Goal: Task Accomplishment & Management: Manage account settings

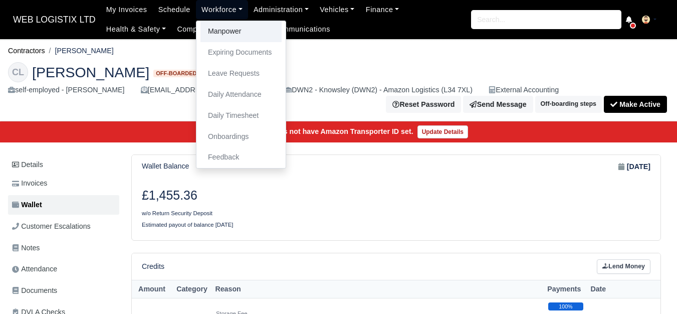
click at [222, 26] on link "Manpower" at bounding box center [240, 31] width 81 height 21
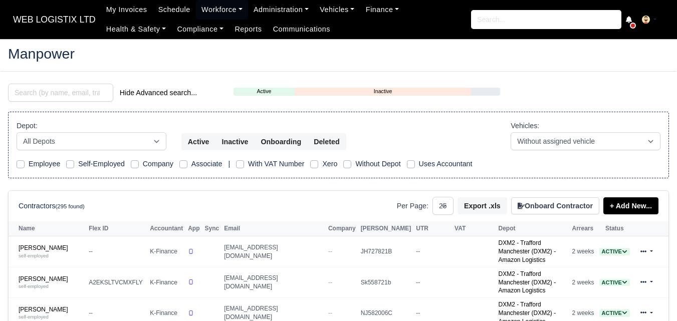
select select "25"
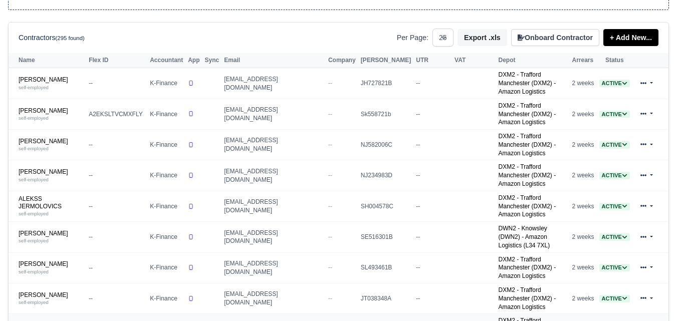
scroll to position [250, 0]
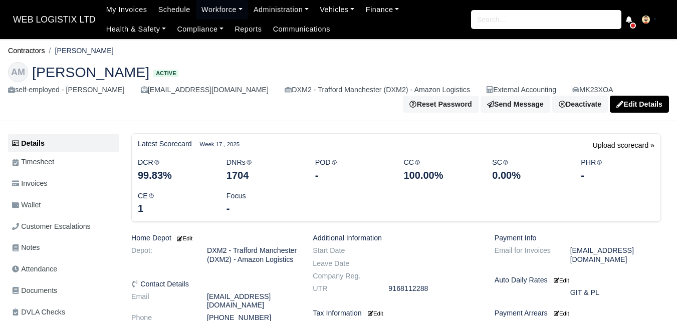
click at [57, 191] on link "Invoices" at bounding box center [63, 184] width 111 height 20
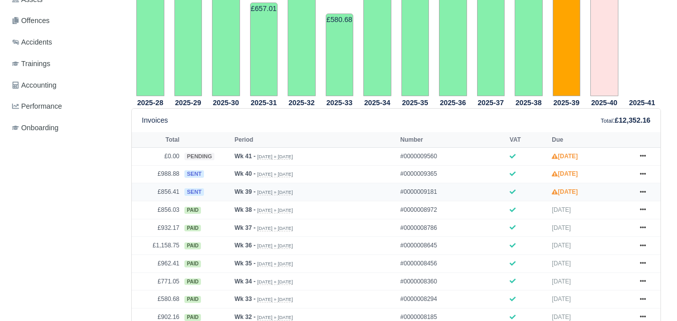
scroll to position [334, 0]
click at [645, 195] on icon at bounding box center [643, 192] width 6 height 6
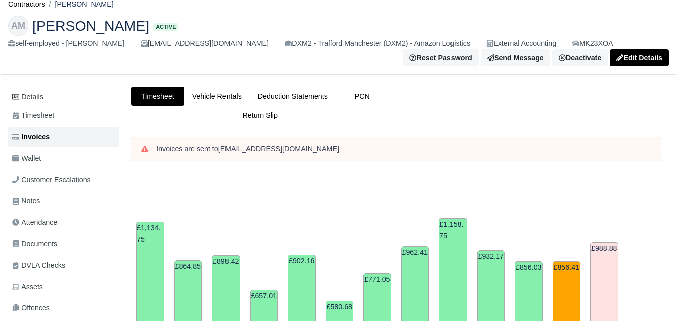
scroll to position [0, 0]
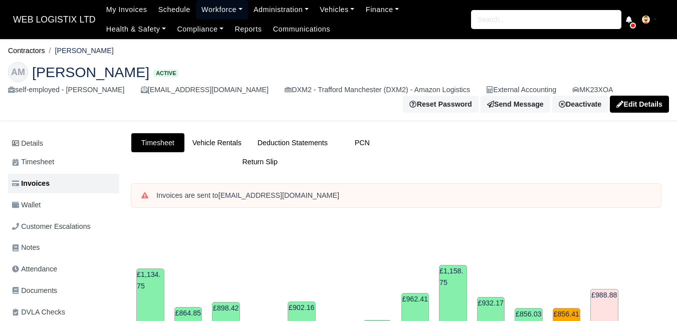
click at [212, 14] on link "Workforce" at bounding box center [222, 10] width 52 height 20
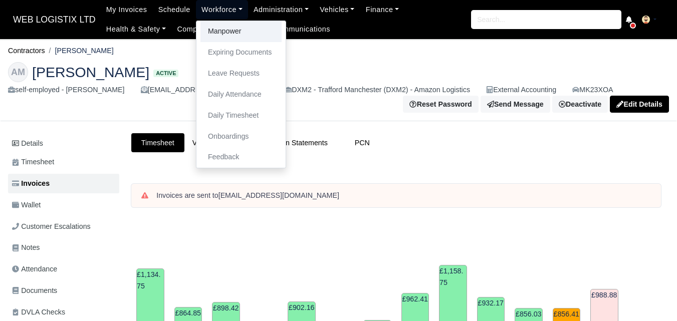
click at [215, 36] on link "Manpower" at bounding box center [240, 31] width 81 height 21
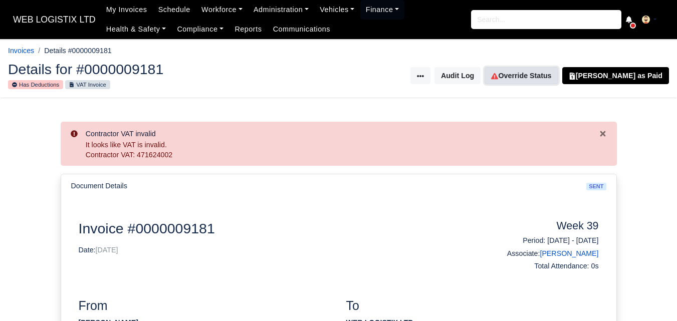
click at [550, 80] on link "Override Status" at bounding box center [520, 75] width 73 height 17
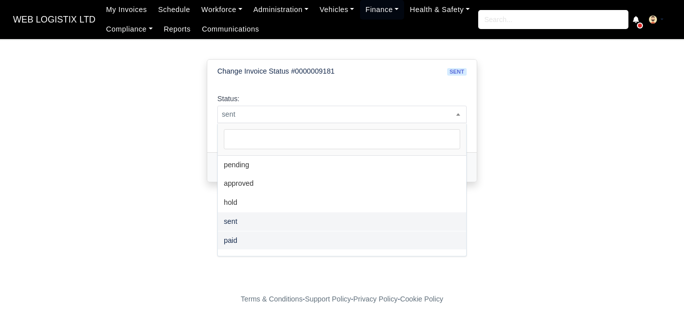
select select "paid"
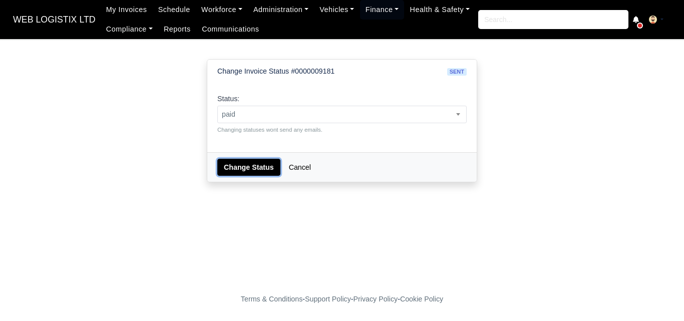
click at [249, 166] on button "Change Status" at bounding box center [248, 167] width 63 height 17
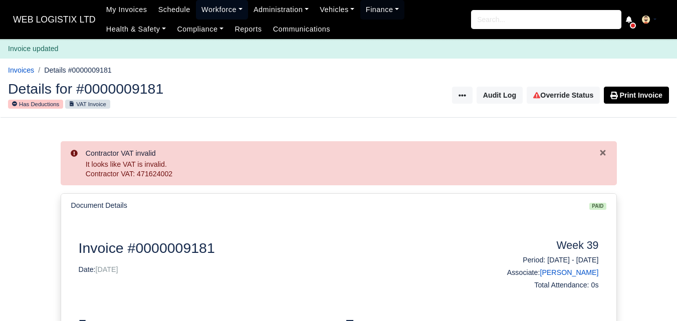
click at [215, 9] on link "Workforce" at bounding box center [222, 10] width 52 height 20
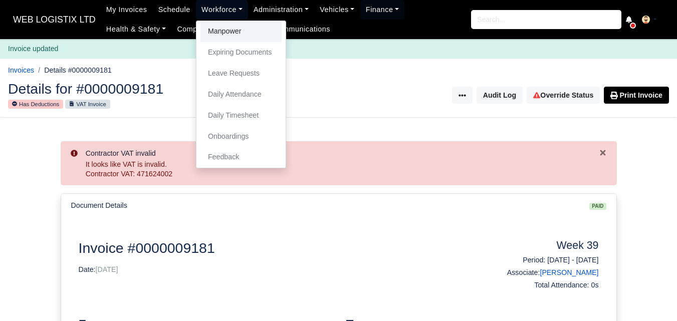
click at [215, 32] on link "Manpower" at bounding box center [240, 31] width 81 height 21
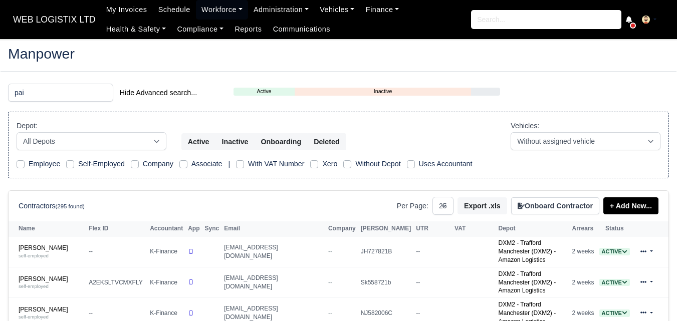
select select "25"
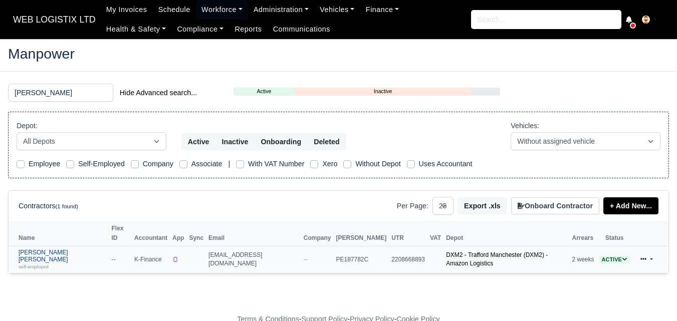
type input "[PERSON_NAME]"
click at [48, 249] on link "Paige Nicole Pelham self-employed" at bounding box center [63, 260] width 88 height 22
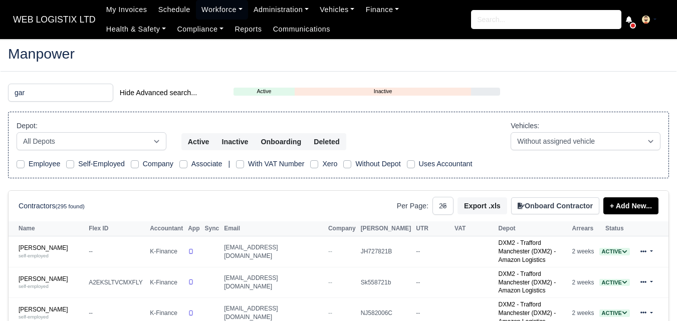
select select "25"
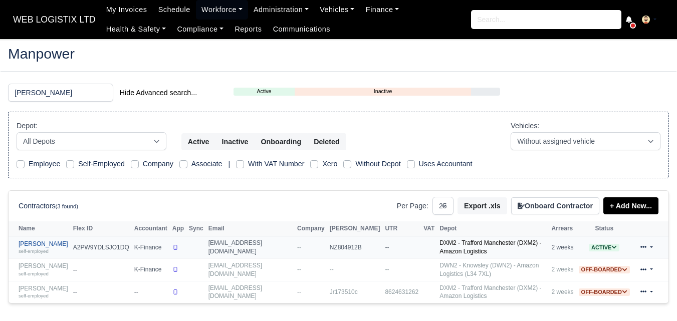
type input "gary"
click at [28, 246] on link "Gary Pilkington self-employed" at bounding box center [44, 247] width 50 height 15
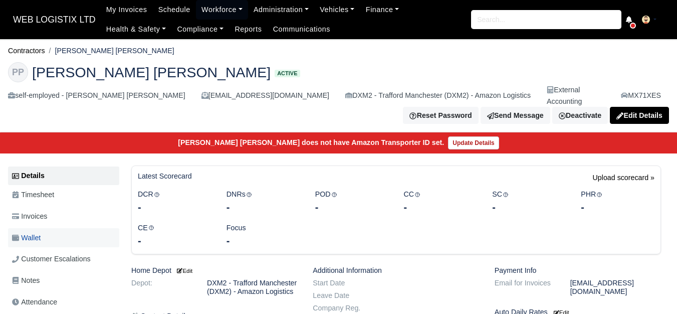
click at [48, 228] on link "Wallet" at bounding box center [63, 238] width 111 height 20
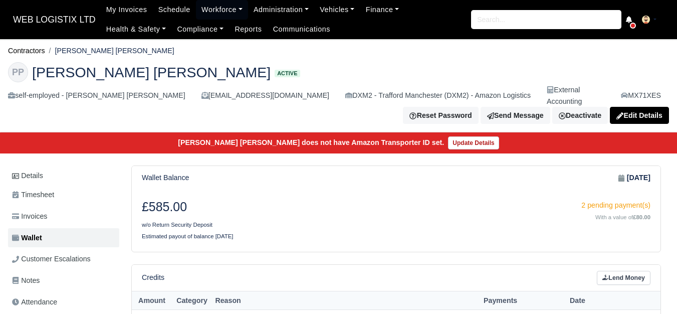
scroll to position [167, 0]
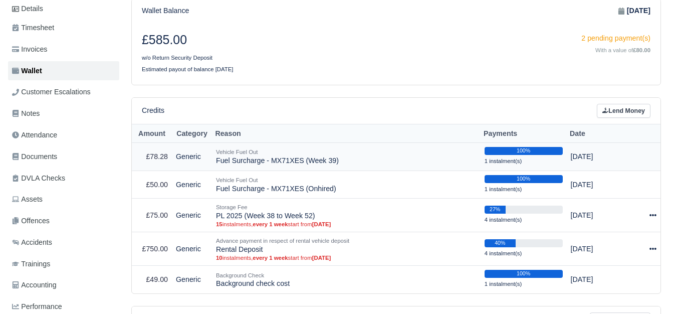
click at [251, 154] on td "Vehicle Fuel Out Fuel Surcharge - MX71XES (Week 39)" at bounding box center [346, 156] width 269 height 28
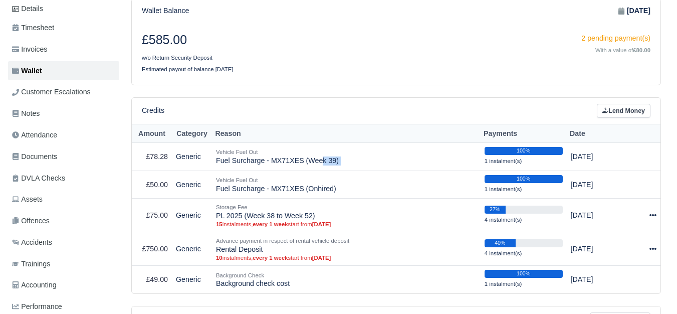
copy tr "Fuel Surcharge - MX71XES (Week 39)"
click at [633, 104] on link "Lend Money" at bounding box center [624, 111] width 54 height 15
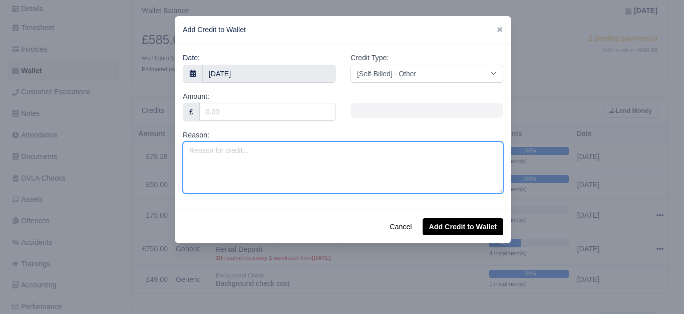
click at [318, 162] on textarea "Reason:" at bounding box center [343, 167] width 321 height 52
paste textarea "Fuel Surcharge - MX71XES (Week 39)"
type textarea "Fuel Surcharge - MX71XES (Week 39)"
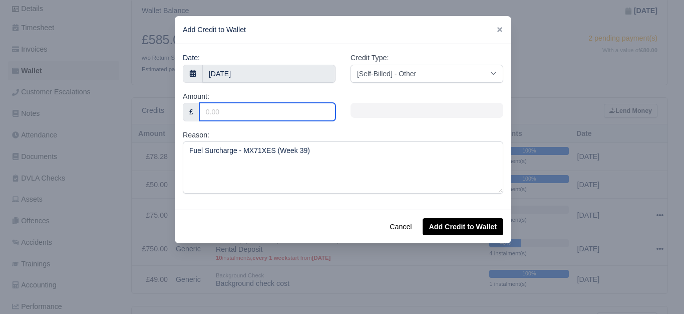
click at [279, 105] on input "Amount:" at bounding box center [267, 112] width 136 height 18
click at [266, 118] on input "Amount:" at bounding box center [267, 112] width 136 height 18
paste input "80.14"
type input "80.14"
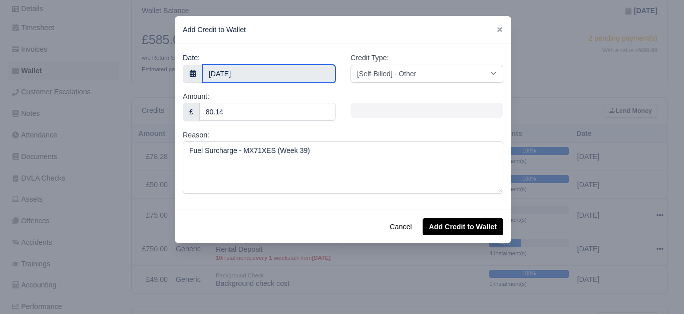
click at [290, 69] on input "6 October 2025" at bounding box center [268, 74] width 133 height 18
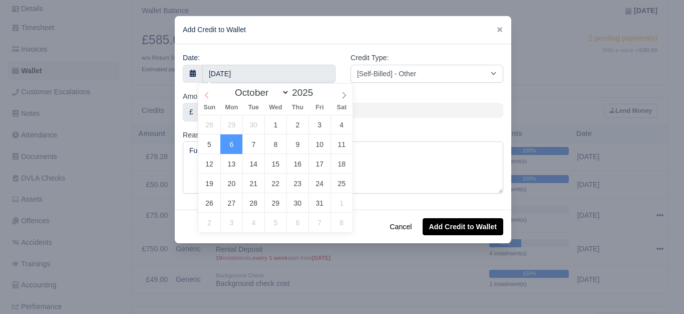
select select "8"
click at [206, 97] on icon at bounding box center [206, 95] width 7 height 7
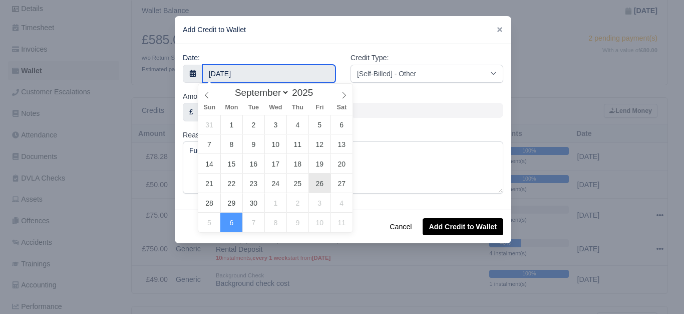
type input "26 September 2025"
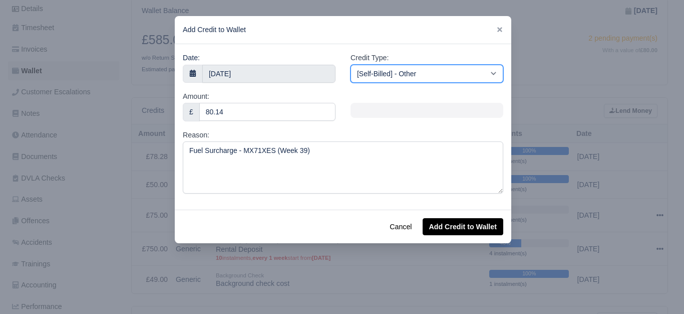
click at [425, 71] on select "[Self-Billed] - Other [Self-Billed] - Negative Invoice [Self-Billed] - Keychain…" at bounding box center [427, 74] width 153 height 18
click at [351, 65] on select "[Self-Billed] - Other [Self-Billed] - Negative Invoice [Self-Billed] - Keychain…" at bounding box center [427, 74] width 153 height 18
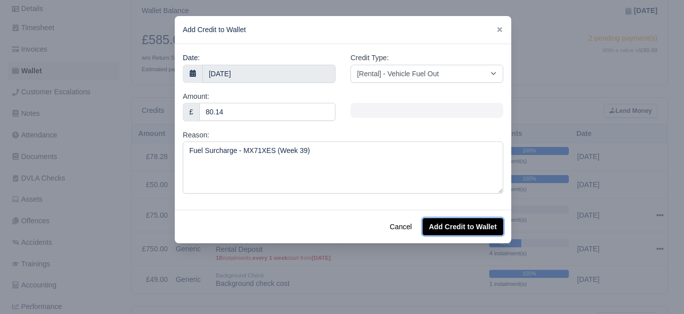
click at [435, 222] on button "Add Credit to Wallet" at bounding box center [463, 226] width 81 height 17
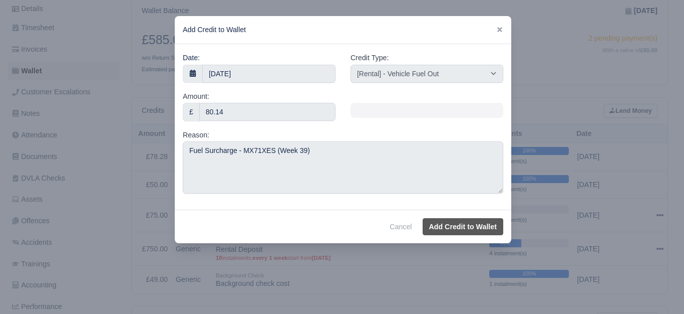
select select "other"
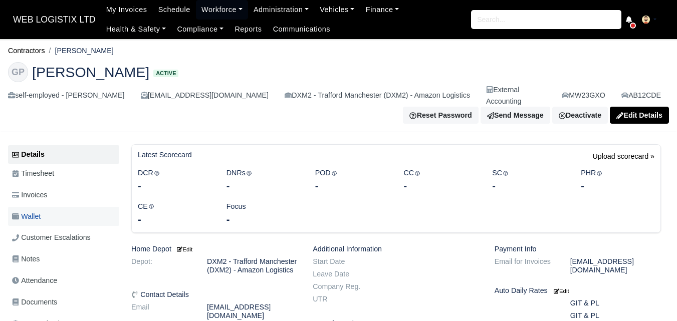
click at [45, 207] on link "Wallet" at bounding box center [63, 217] width 111 height 20
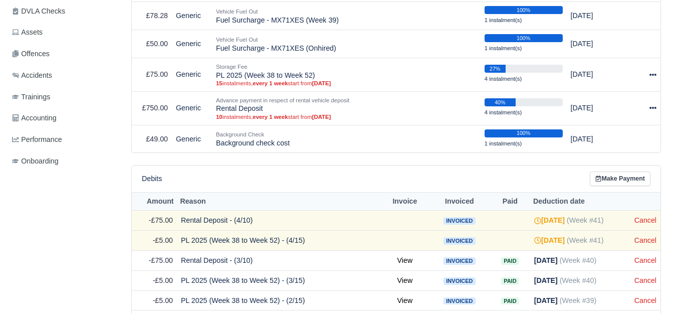
scroll to position [417, 0]
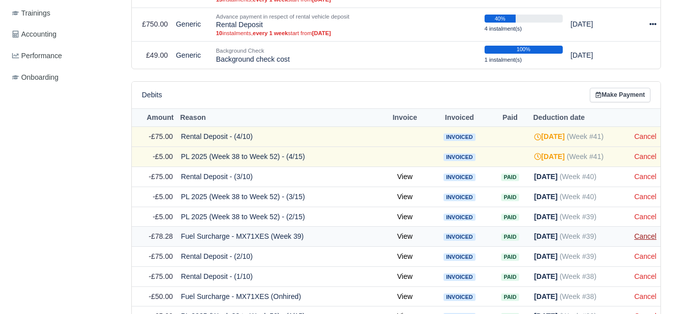
click at [645, 232] on link "Cancel" at bounding box center [645, 236] width 22 height 8
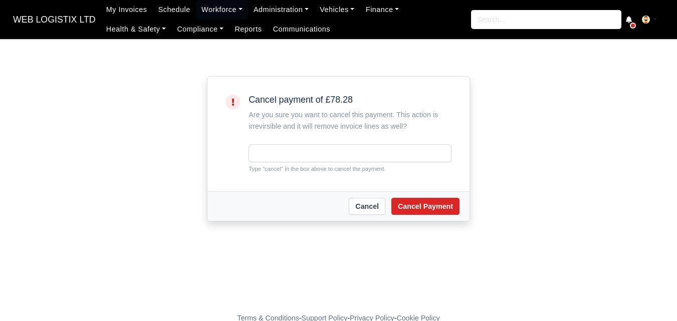
click at [270, 171] on small "Type "cancel" in the box above to cancel the payment." at bounding box center [349, 168] width 203 height 9
copy small "cancel"
click at [274, 157] on input "text" at bounding box center [349, 153] width 203 height 18
paste input "cancel"
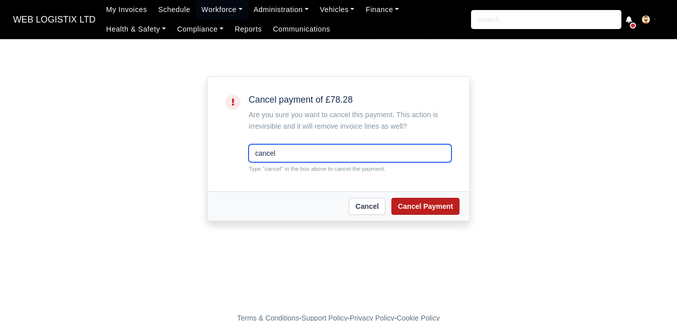
type input "cancel"
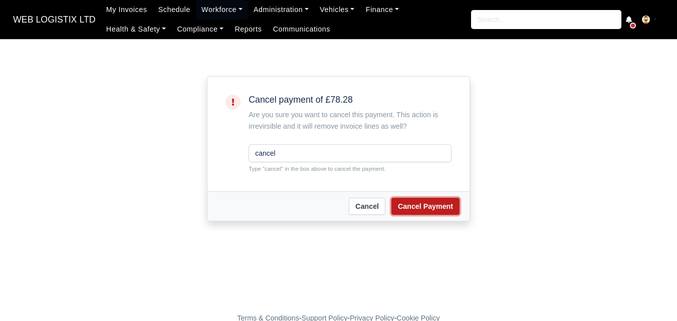
click at [396, 206] on button "Cancel Payment" at bounding box center [425, 206] width 68 height 17
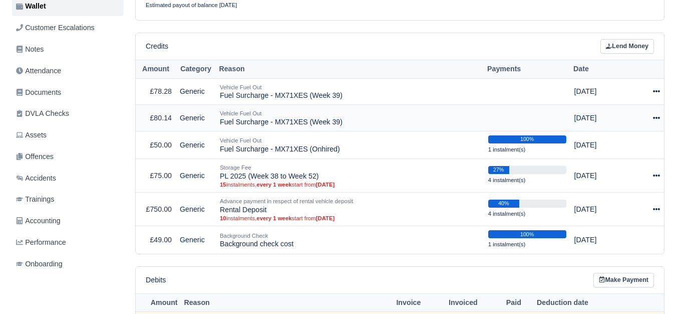
scroll to position [250, 0]
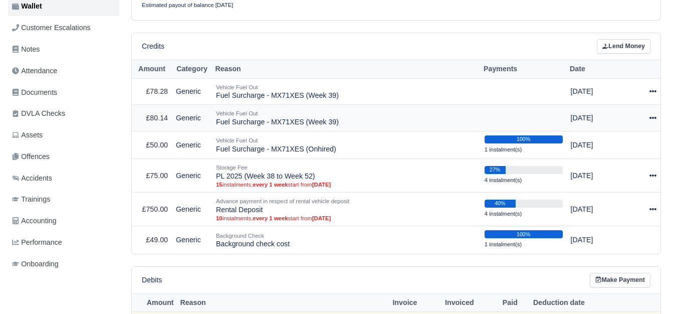
click at [654, 114] on icon at bounding box center [652, 117] width 7 height 7
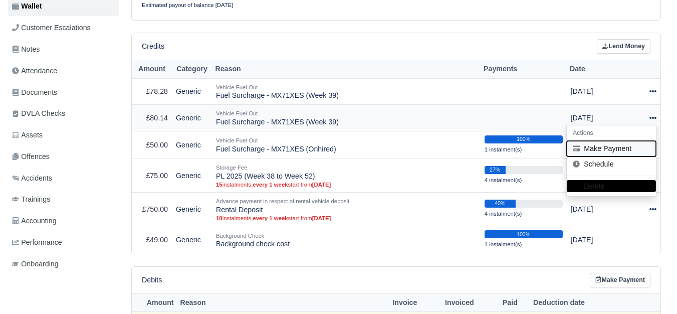
click at [590, 140] on button "Make Payment" at bounding box center [611, 148] width 89 height 16
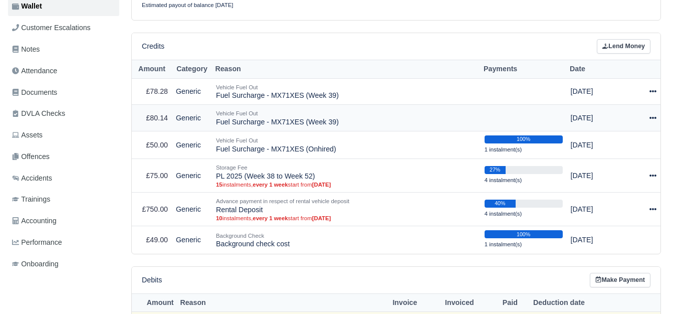
select select "7432"
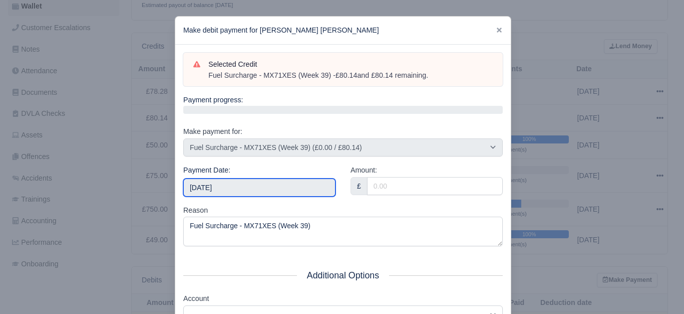
click at [277, 178] on input "2025-10-11" at bounding box center [259, 187] width 152 height 18
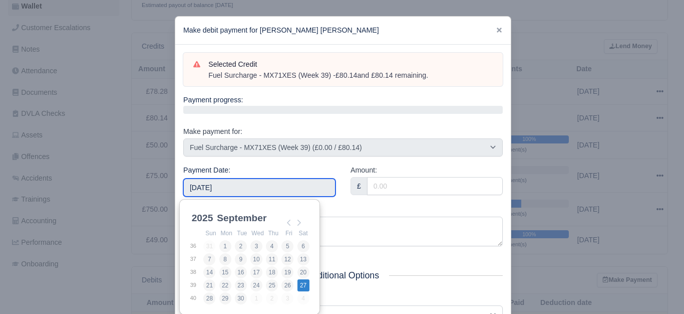
type input "2025-09-27"
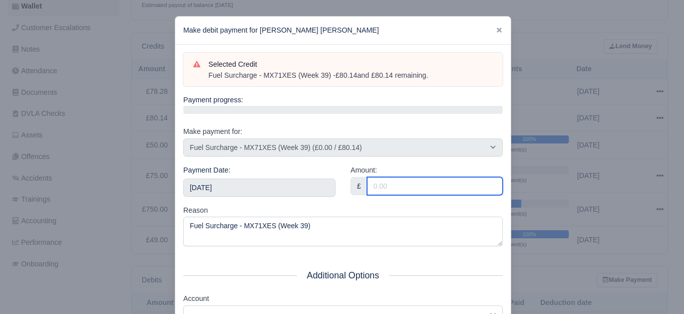
click at [424, 184] on input "Amount:" at bounding box center [435, 186] width 136 height 18
paste input "cancel"
click at [424, 184] on input "cancel" at bounding box center [435, 186] width 136 height 18
click at [398, 183] on input "cancel" at bounding box center [435, 186] width 136 height 18
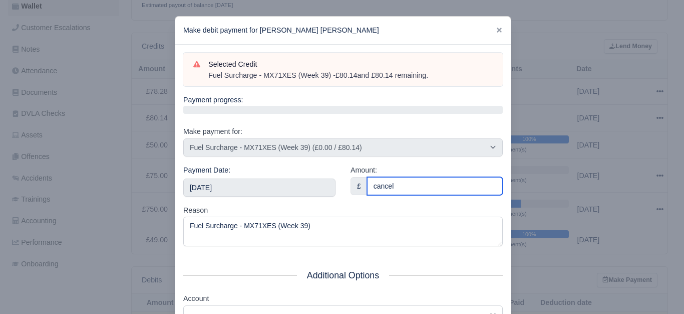
click at [398, 183] on input "cancel" at bounding box center [435, 186] width 136 height 18
paste input "80.14"
type input "80.14"
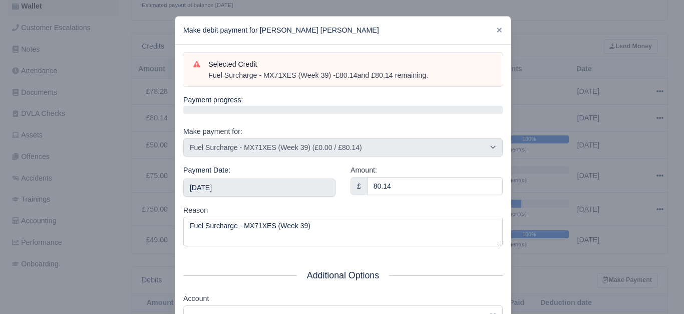
click at [271, 175] on div "Payment Date: 2025-09-27" at bounding box center [259, 180] width 152 height 32
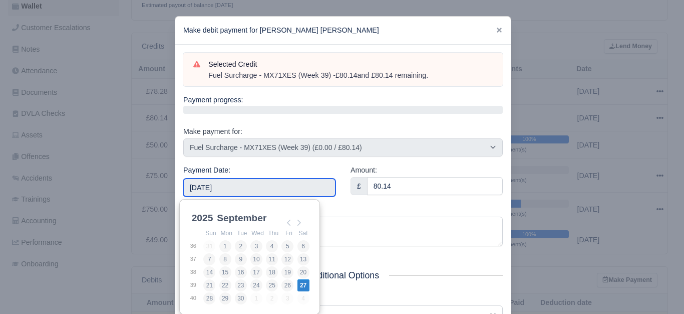
click at [270, 181] on input "2025-09-27" at bounding box center [259, 187] width 152 height 18
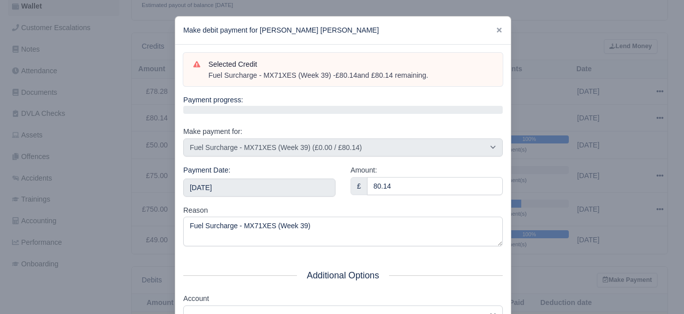
click at [366, 198] on div "Amount: £ 80.14" at bounding box center [426, 184] width 167 height 40
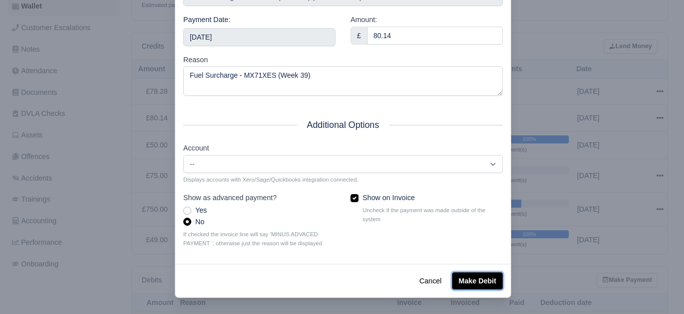
click at [470, 278] on button "Make Debit" at bounding box center [477, 280] width 51 height 17
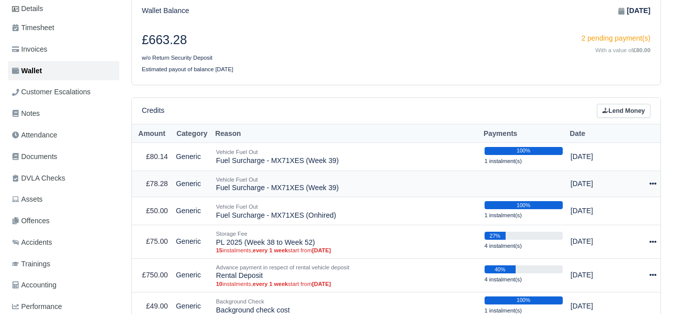
scroll to position [167, 0]
click at [648, 178] on div at bounding box center [646, 184] width 21 height 12
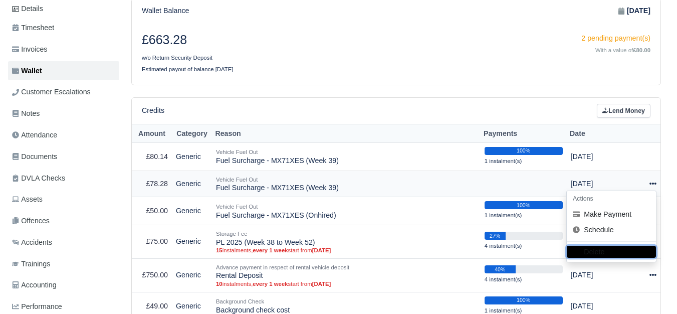
click at [596, 245] on button "Delete" at bounding box center [611, 251] width 89 height 12
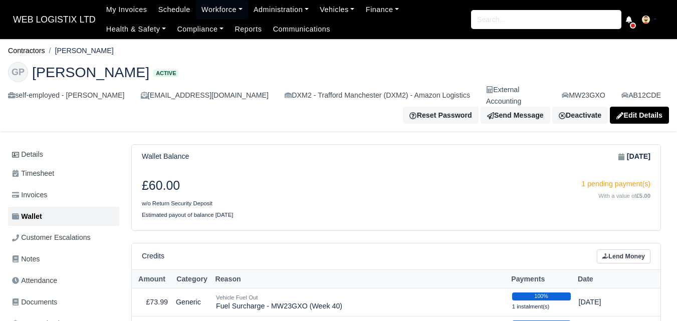
scroll to position [167, 0]
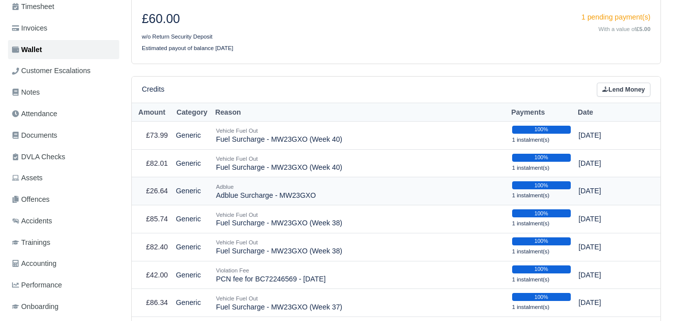
drag, startPoint x: 216, startPoint y: 189, endPoint x: 313, endPoint y: 188, distance: 97.2
click at [313, 188] on td "Adblue Adblue Surcharge - MW23GXO" at bounding box center [360, 191] width 296 height 28
copy td "Adblue Surcharge - MW23GXO"
click at [619, 83] on link "Lend Money" at bounding box center [624, 90] width 54 height 15
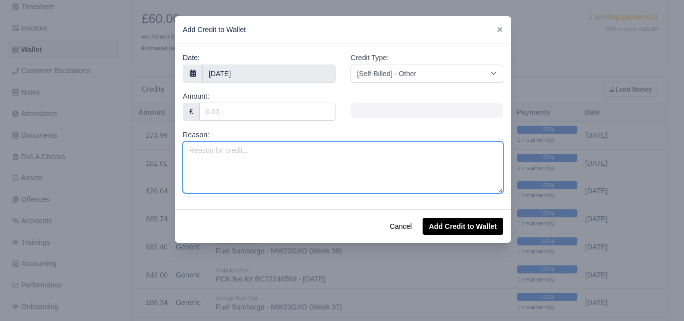
click at [295, 163] on textarea "Reason:" at bounding box center [343, 167] width 321 height 52
paste textarea "Adblue Surcharge - MW23GXO"
type textarea "Adblue Surcharge - MW23GXO"
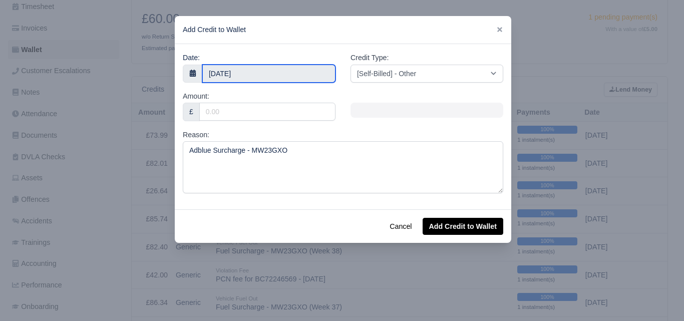
click at [245, 68] on input "6 October 2025" at bounding box center [268, 74] width 133 height 18
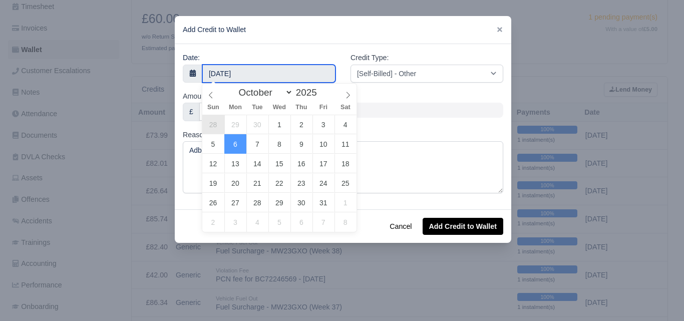
type input "28 September 2025"
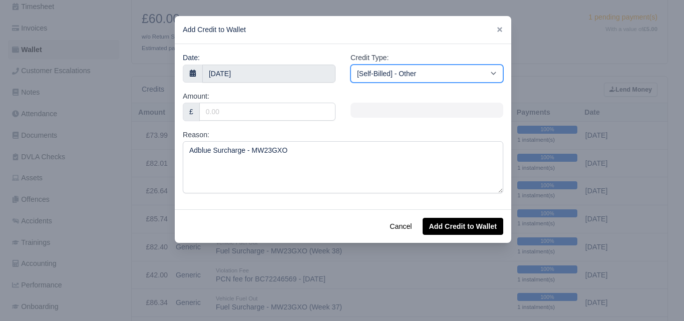
click at [464, 71] on select "[Self-Billed] - Other [Self-Billed] - Negative Invoice [Self-Billed] - Keychain…" at bounding box center [427, 74] width 153 height 18
select select "adblue"
click at [351, 65] on select "[Self-Billed] - Other [Self-Billed] - Negative Invoice [Self-Billed] - Keychain…" at bounding box center [427, 74] width 153 height 18
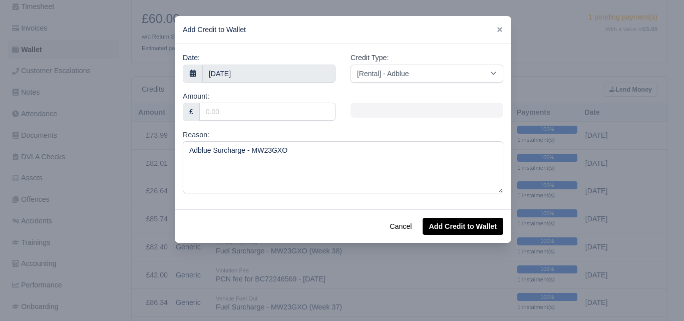
drag, startPoint x: 305, startPoint y: 92, endPoint x: 305, endPoint y: 106, distance: 14.0
click at [305, 92] on div "Amount: £" at bounding box center [259, 106] width 153 height 31
click at [305, 107] on input "Amount:" at bounding box center [267, 112] width 136 height 18
paste input "31.97"
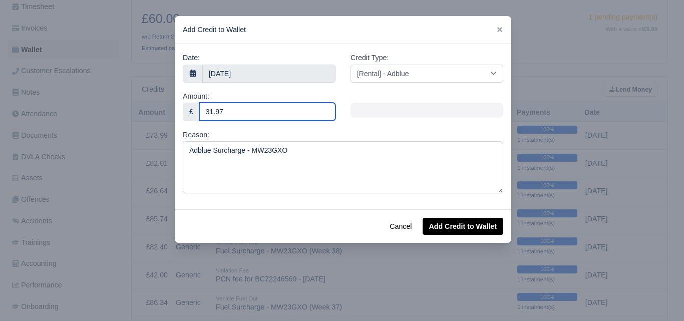
type input "31.97"
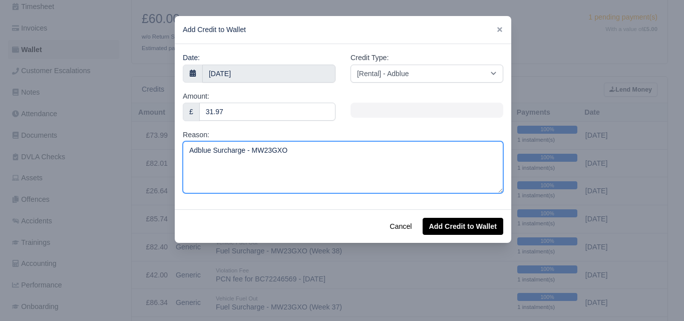
click at [306, 151] on textarea "Adblue Surcharge - MW23GXO" at bounding box center [343, 167] width 321 height 52
type textarea "Adblue Surcharge - MW23GXO (Week 40)"
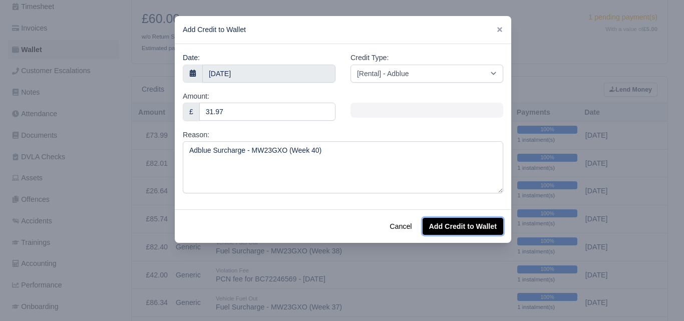
click at [442, 226] on button "Add Credit to Wallet" at bounding box center [463, 226] width 81 height 17
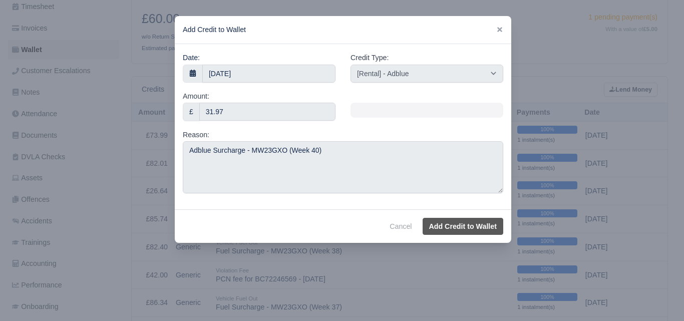
select select "other"
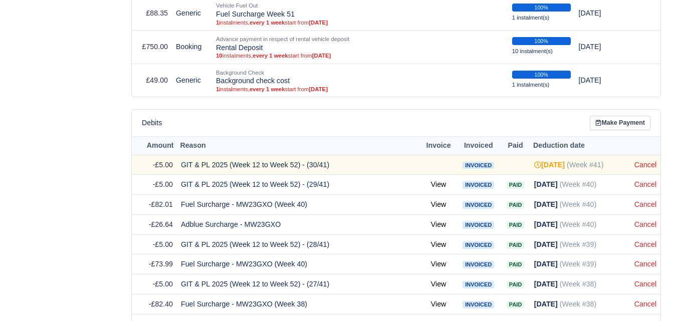
scroll to position [1836, 0]
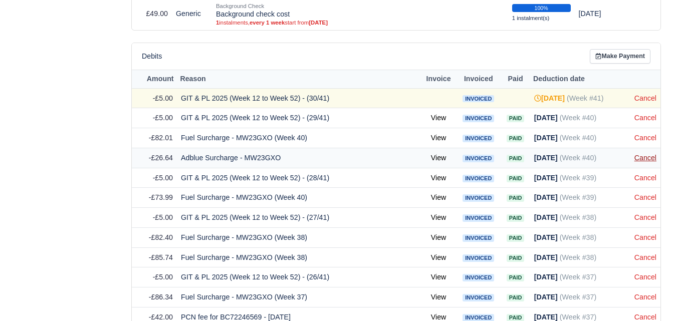
click at [650, 154] on link "Cancel" at bounding box center [645, 158] width 22 height 8
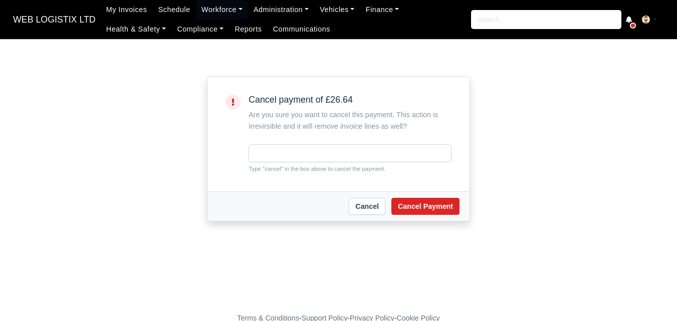
click at [271, 166] on small "Type "cancel" in the box above to cancel the payment." at bounding box center [349, 168] width 203 height 9
copy small "cancel"
click at [279, 153] on input "text" at bounding box center [349, 153] width 203 height 18
paste input "cancel"
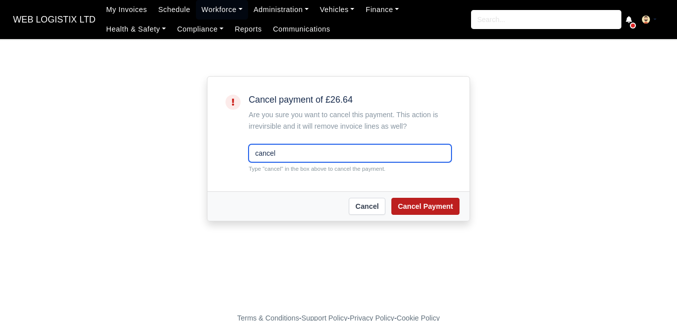
type input "cancel"
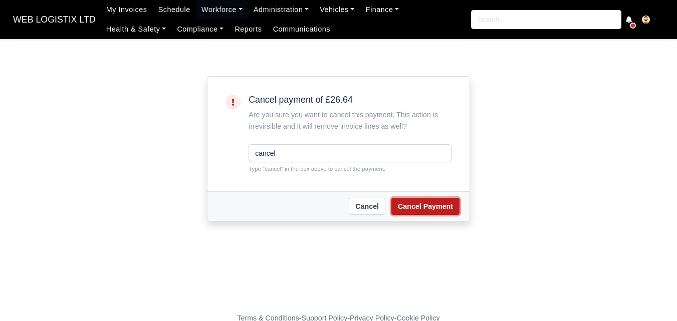
click at [421, 208] on button "Cancel Payment" at bounding box center [425, 206] width 68 height 17
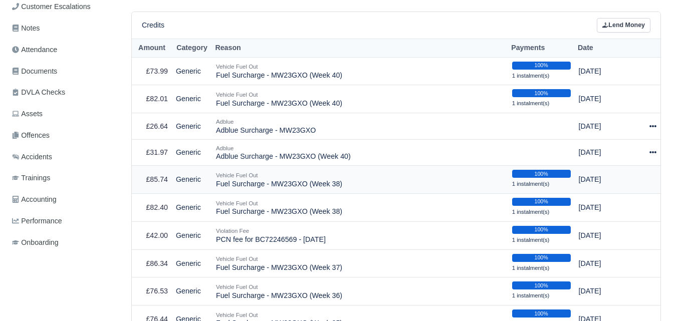
scroll to position [250, 0]
click at [649, 123] on icon at bounding box center [652, 126] width 7 height 7
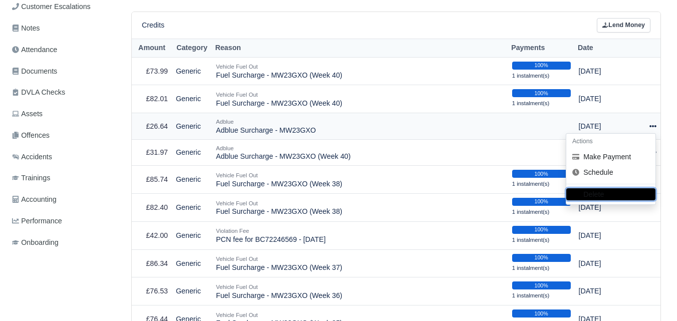
click at [584, 188] on button "Delete" at bounding box center [610, 194] width 89 height 12
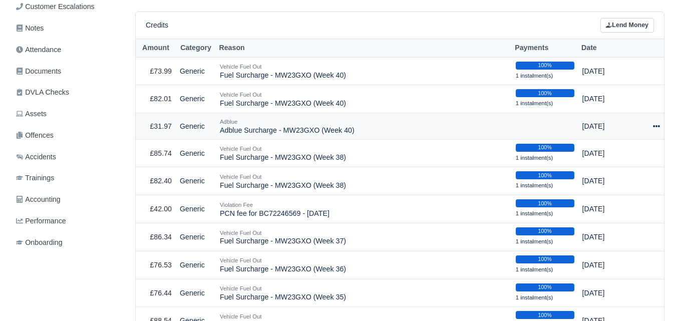
scroll to position [250, 0]
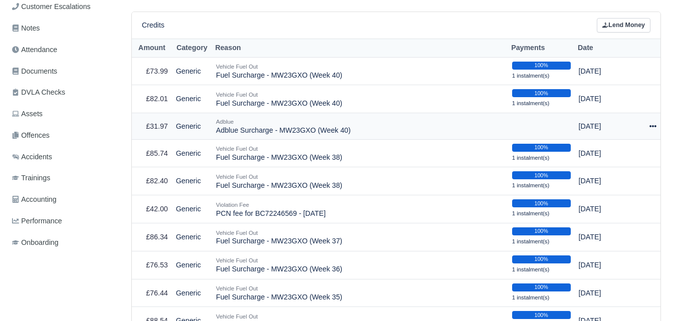
click at [652, 123] on icon at bounding box center [652, 126] width 7 height 7
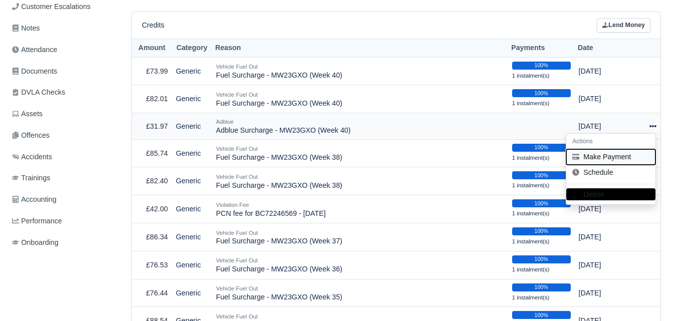
click at [599, 149] on button "Make Payment" at bounding box center [610, 157] width 89 height 16
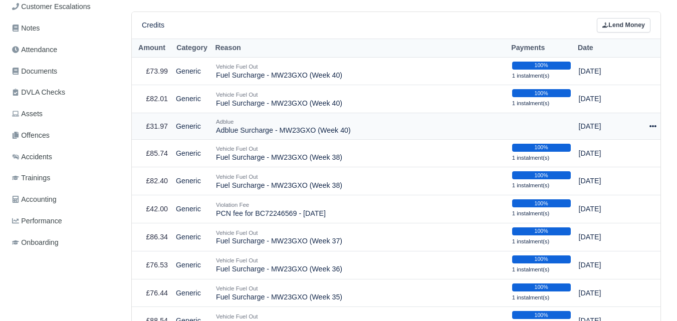
select select "7434"
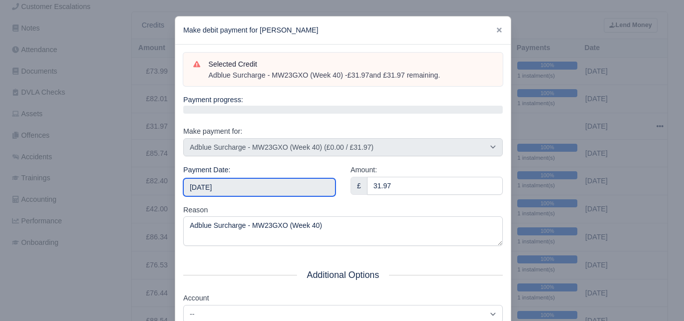
click at [266, 187] on input "2025-10-11" at bounding box center [259, 187] width 152 height 18
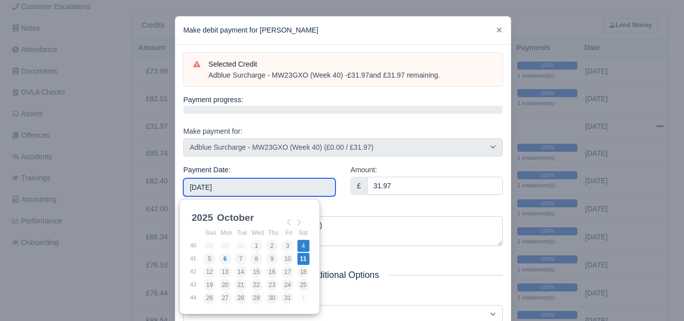
type input "2025-10-04"
click at [301, 184] on input "2025-10-04" at bounding box center [259, 187] width 152 height 18
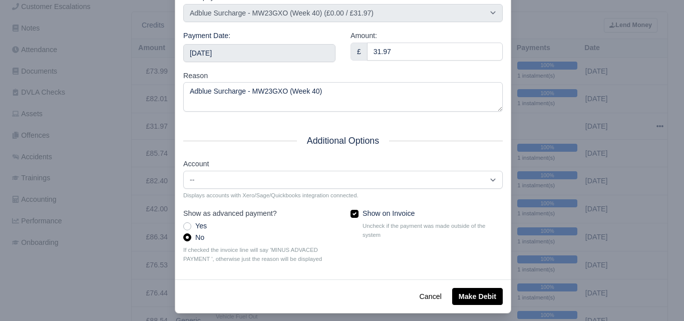
scroll to position [144, 0]
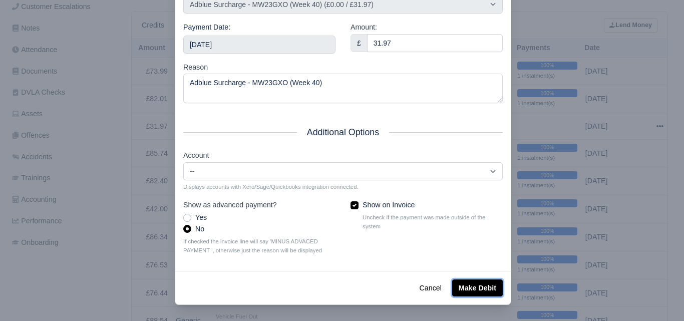
click at [482, 287] on button "Make Debit" at bounding box center [477, 288] width 51 height 17
